Goal: Find specific page/section: Find specific page/section

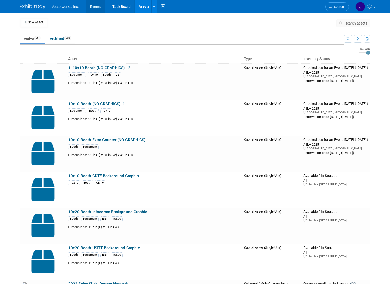
click at [91, 4] on link "Events" at bounding box center [95, 6] width 19 height 13
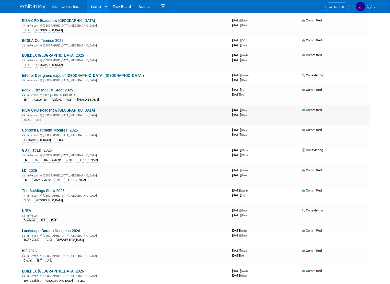
scroll to position [114, 0]
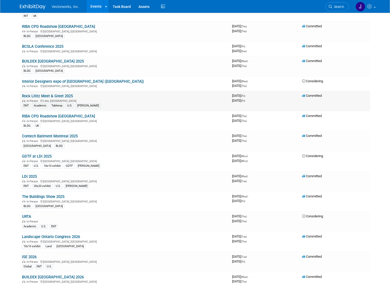
click at [41, 95] on link "Rock Lititz Meet & Greet 2025" at bounding box center [47, 96] width 51 height 5
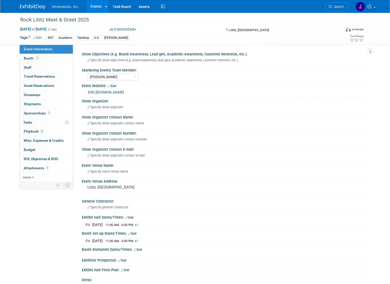
select select "Sarah Rose Angley"
click at [33, 131] on span "Playbook 3" at bounding box center [34, 131] width 20 height 4
